Goal: Information Seeking & Learning: Learn about a topic

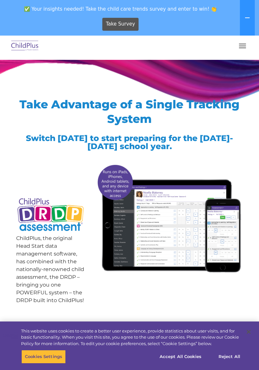
click at [240, 50] on button "button" at bounding box center [243, 46] width 14 height 10
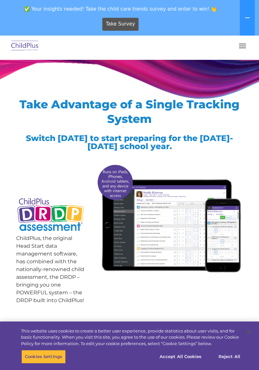
click at [237, 48] on button "button" at bounding box center [243, 46] width 14 height 10
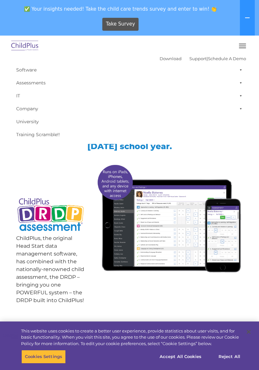
click at [41, 88] on link "Assessments" at bounding box center [129, 82] width 233 height 13
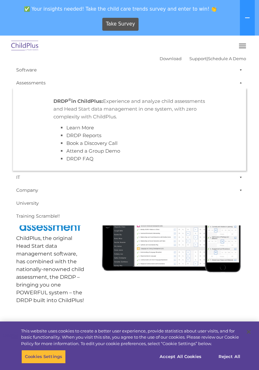
click at [188, 211] on link "Training Scramble!!" at bounding box center [129, 216] width 233 height 13
click at [180, 194] on link "Company" at bounding box center [129, 190] width 233 height 13
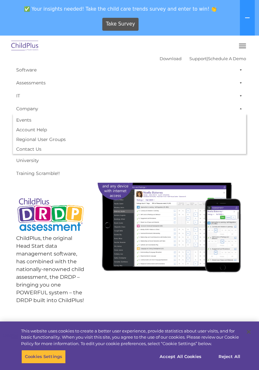
click at [41, 88] on link "Assessments" at bounding box center [129, 82] width 233 height 13
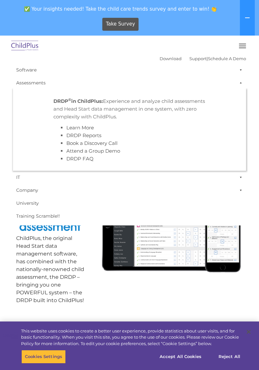
click at [29, 68] on link "Software" at bounding box center [129, 69] width 233 height 13
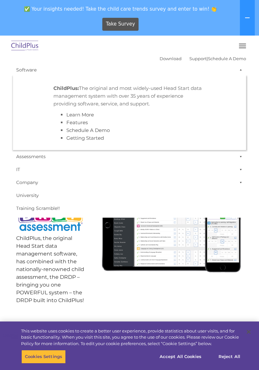
click at [151, 177] on link "Company" at bounding box center [129, 182] width 233 height 13
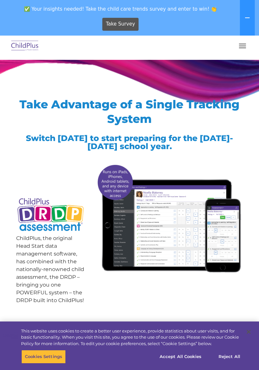
click at [243, 48] on span "button" at bounding box center [242, 48] width 7 height 1
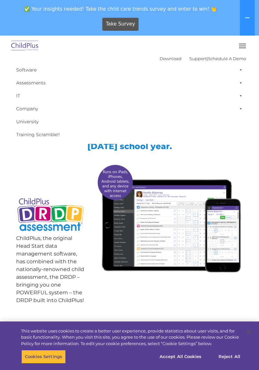
click at [76, 174] on div at bounding box center [50, 178] width 69 height 32
click at [175, 298] on div "ChildPlus, the original Head Start data management software, has combined with …" at bounding box center [129, 239] width 236 height 154
click at [243, 48] on span "button" at bounding box center [242, 48] width 7 height 1
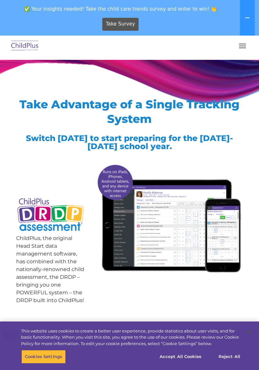
click at [247, 21] on button at bounding box center [247, 18] width 15 height 36
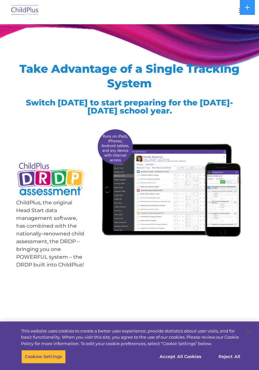
click at [227, 48] on div at bounding box center [129, 45] width 236 height 18
click at [225, 19] on nav "Download Support | Schedule A Demo  MENU MENU Software ChildPlus: The original…" at bounding box center [129, 10] width 259 height 21
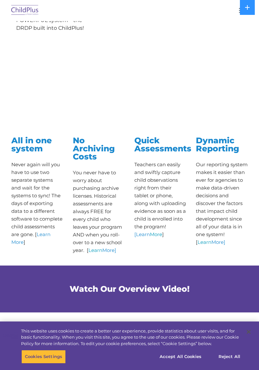
scroll to position [242, 0]
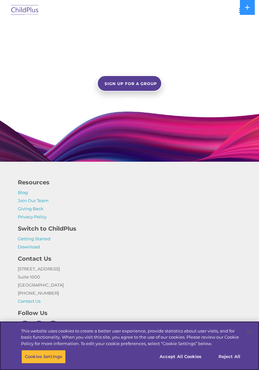
scroll to position [605, 0]
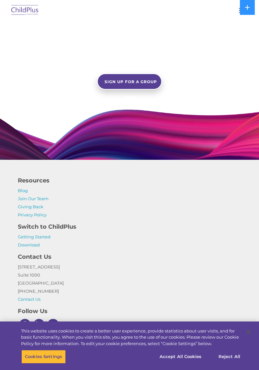
click at [209, 100] on div "SIGN UP FOR A GROUP DEMO" at bounding box center [129, 28] width 236 height 144
click at [233, 100] on div "SIGN UP FOR A GROUP DEMO" at bounding box center [129, 28] width 236 height 144
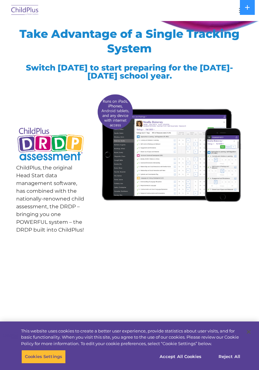
scroll to position [34, 0]
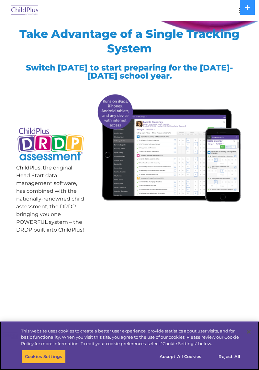
scroll to position [42, 0]
